Goal: Navigation & Orientation: Find specific page/section

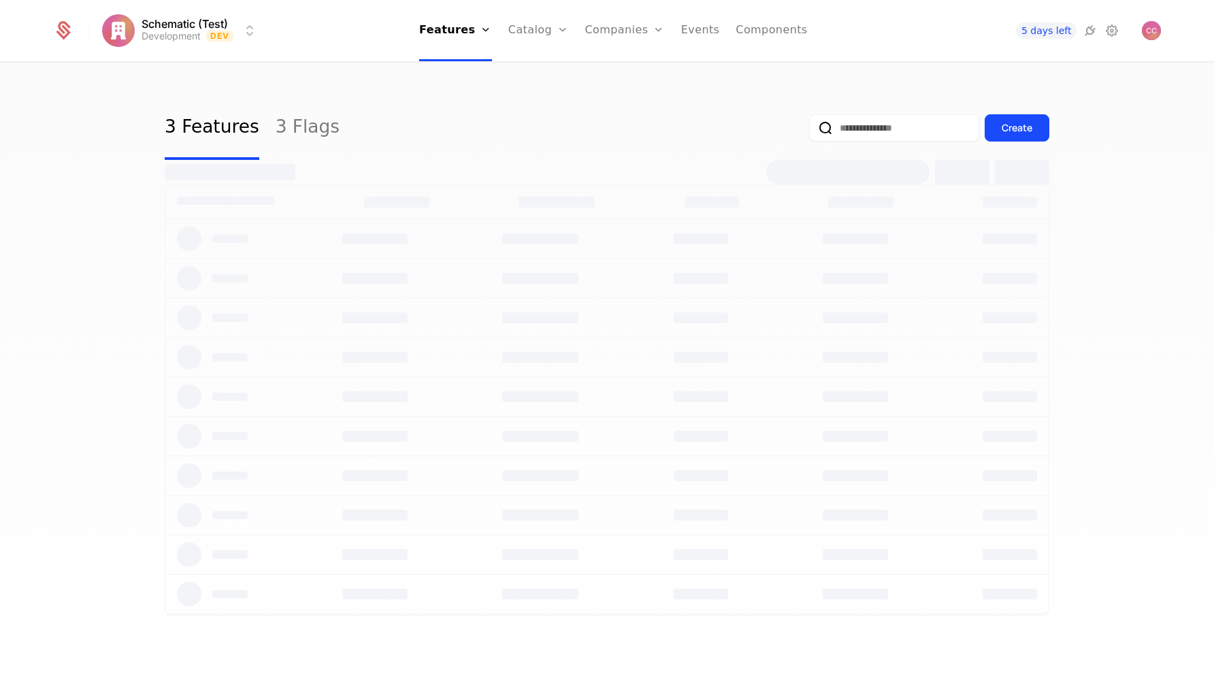
select select "***"
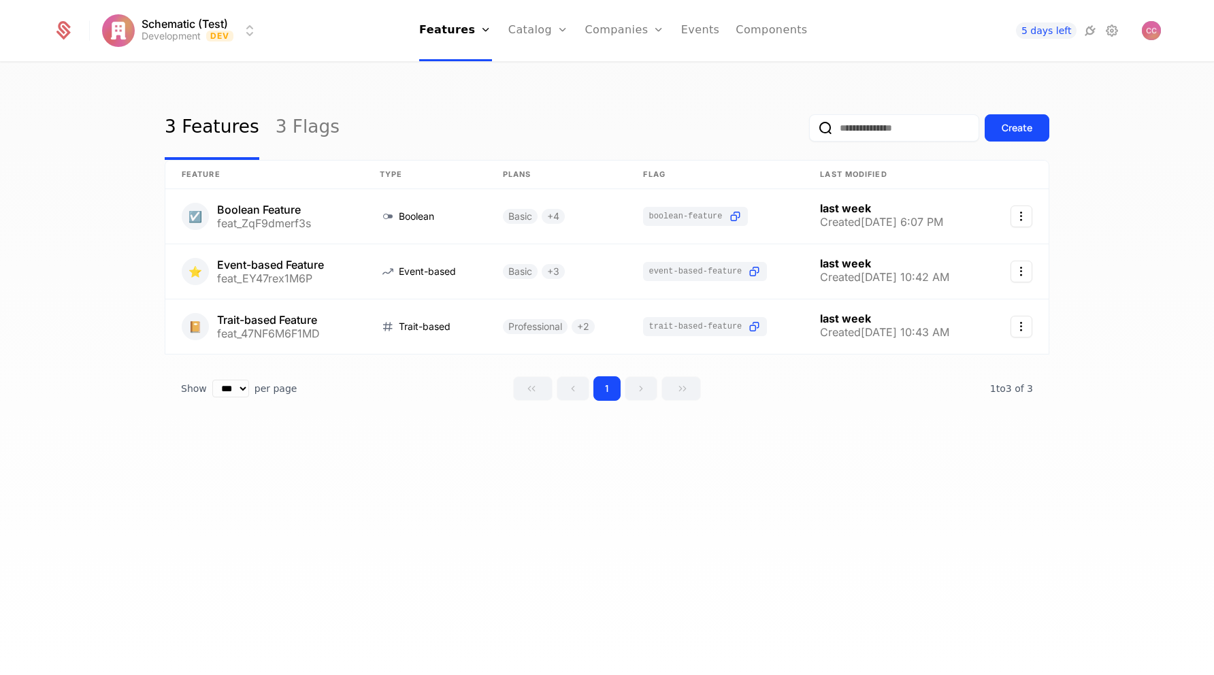
click at [750, 33] on link "Components" at bounding box center [771, 30] width 71 height 61
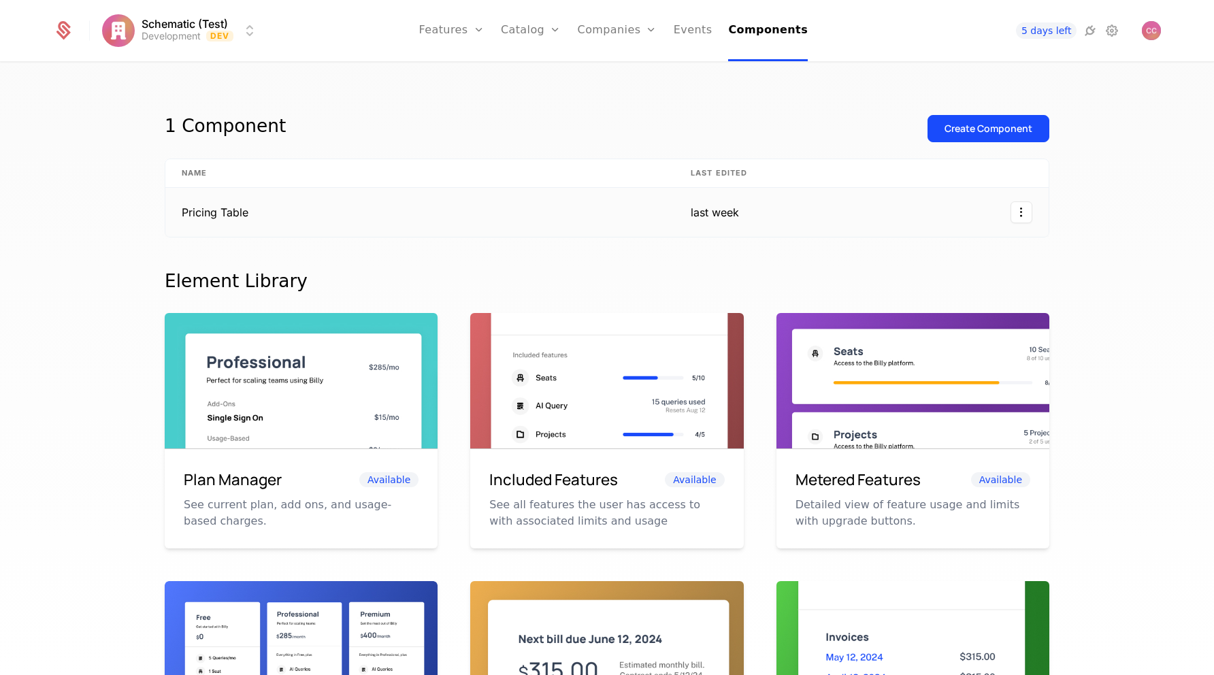
click at [398, 223] on td "Pricing Table" at bounding box center [419, 212] width 509 height 49
